Goal: Task Accomplishment & Management: Manage account settings

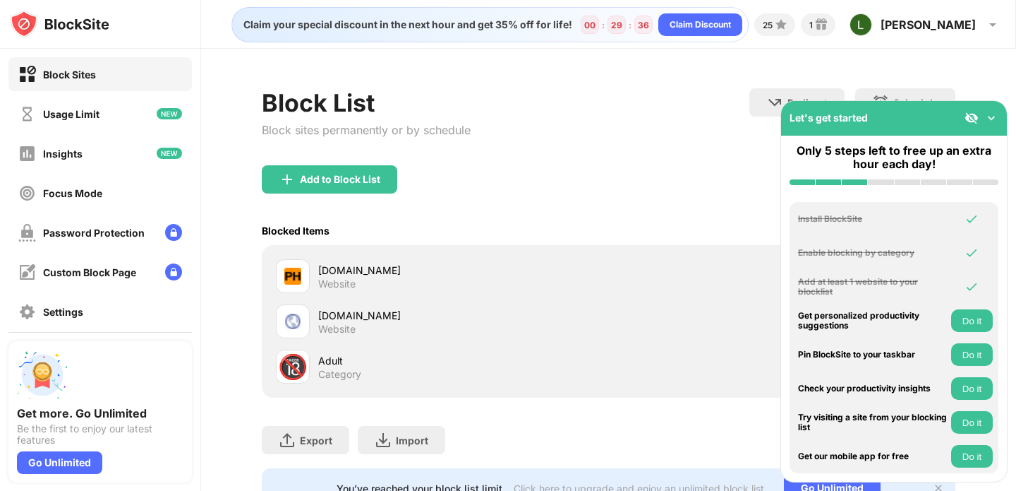
click at [311, 329] on div "coomeet.co.uk Website" at bounding box center [442, 321] width 332 height 34
click at [266, 318] on div "pornhub.com Website coomeet.co.uk Website 🔞 Adult Category" at bounding box center [608, 321] width 693 height 152
click at [327, 330] on div "Website" at bounding box center [336, 329] width 37 height 13
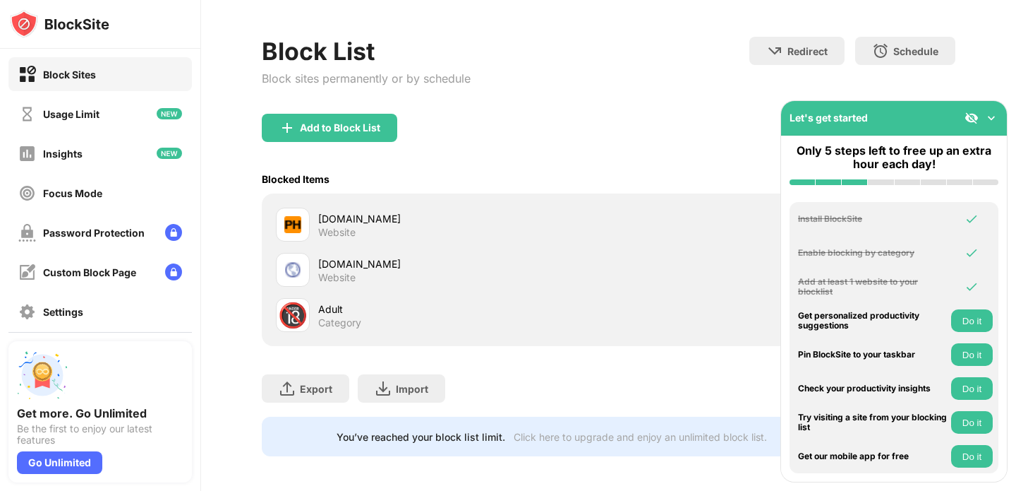
scroll to position [53, 0]
click at [994, 115] on img at bounding box center [992, 118] width 14 height 14
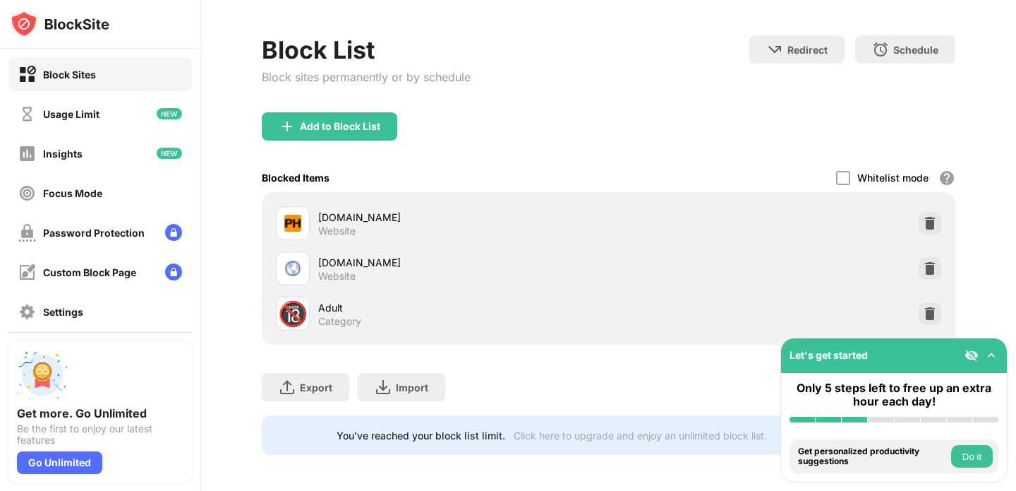
scroll to position [56, 0]
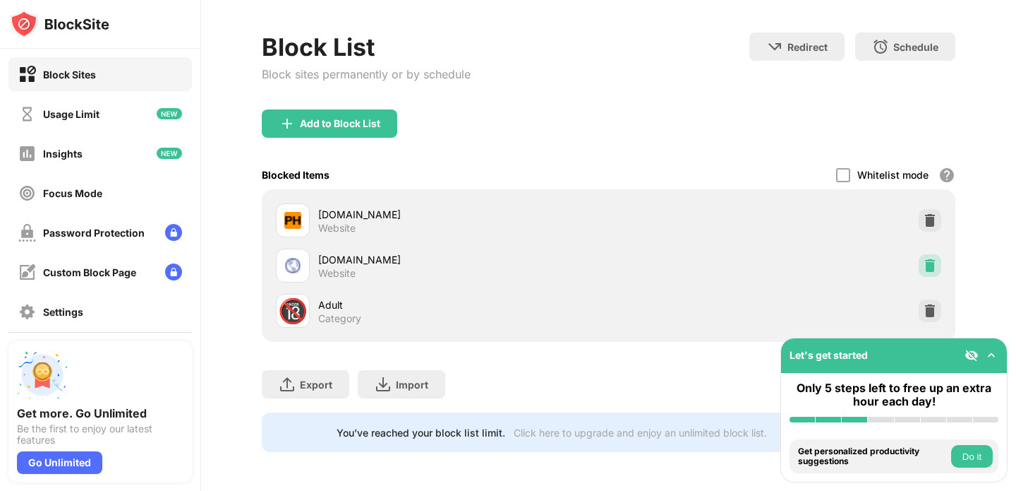
click at [927, 270] on img at bounding box center [930, 265] width 14 height 14
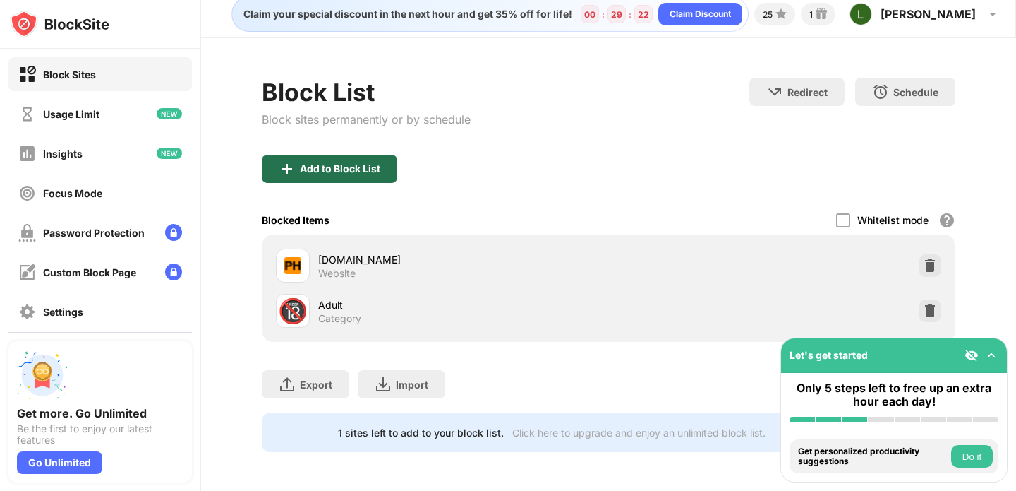
click at [327, 176] on div "Add to Block List" at bounding box center [330, 169] width 136 height 28
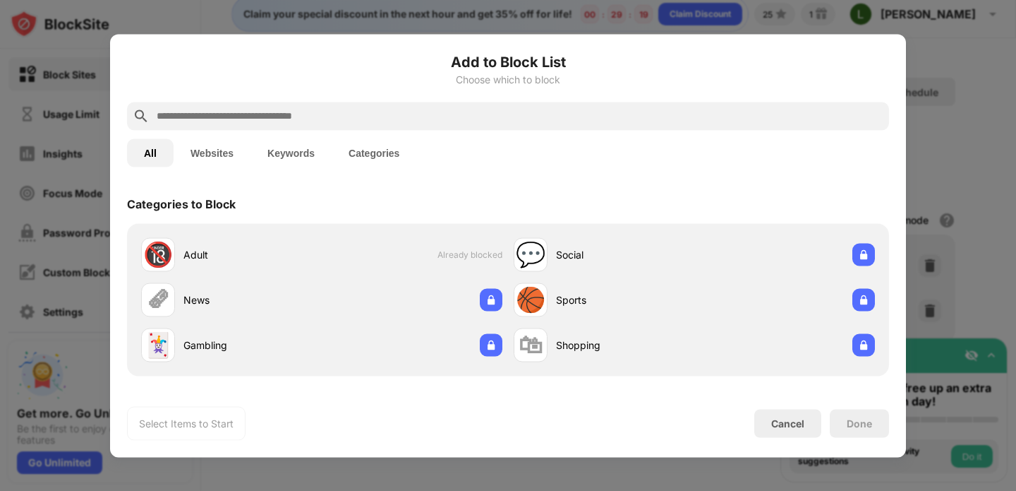
click at [243, 112] on input "text" at bounding box center [519, 115] width 728 height 17
type input "*"
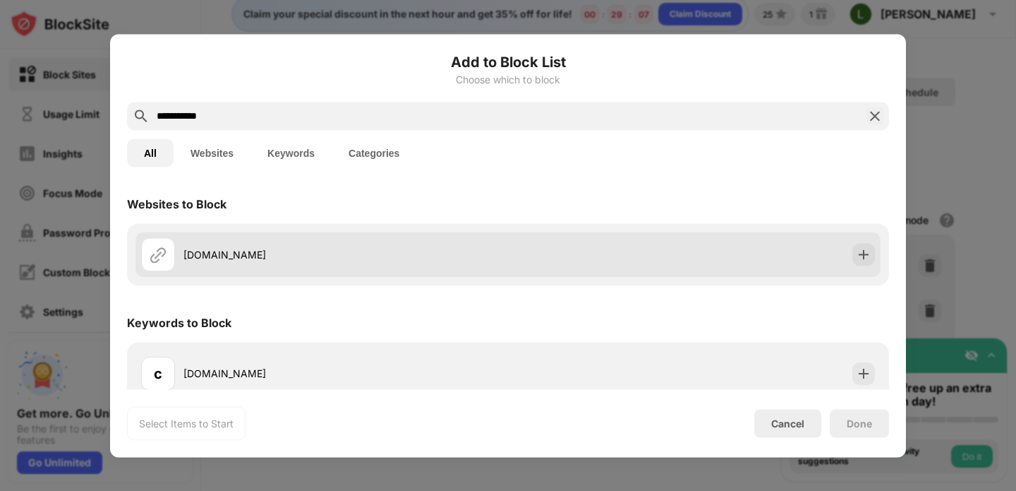
type input "**********"
click at [634, 258] on div "coomeet.com" at bounding box center [508, 253] width 745 height 45
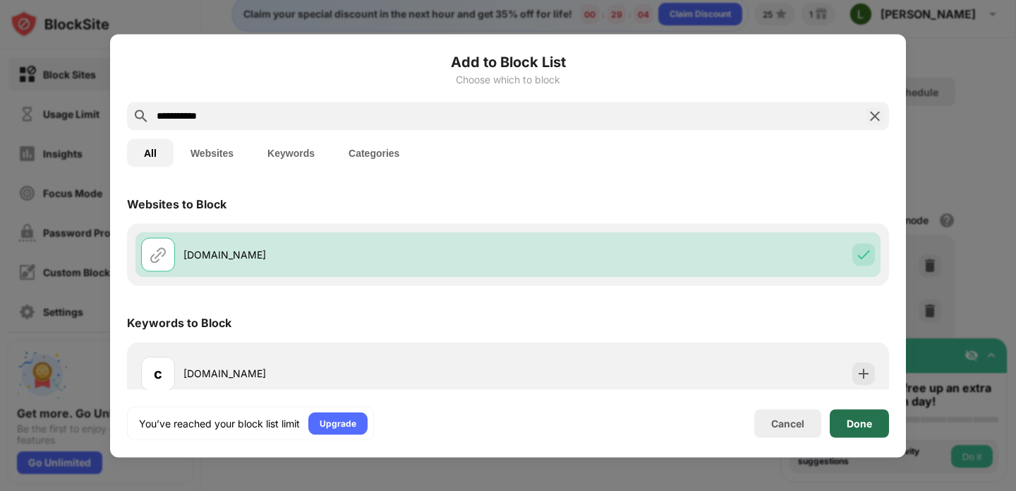
click at [844, 424] on div "Done" at bounding box center [859, 423] width 59 height 28
